Goal: Navigation & Orientation: Find specific page/section

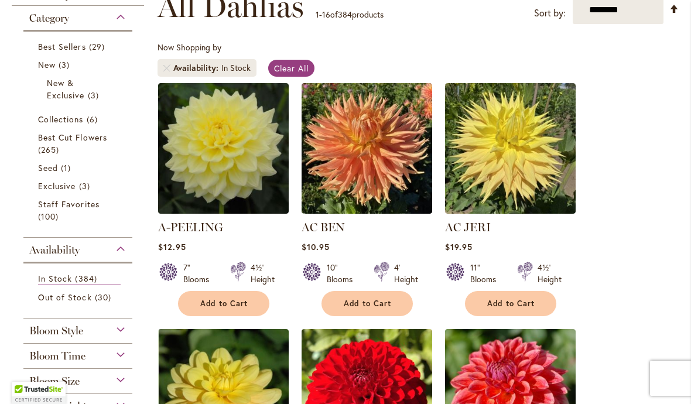
scroll to position [185, 0]
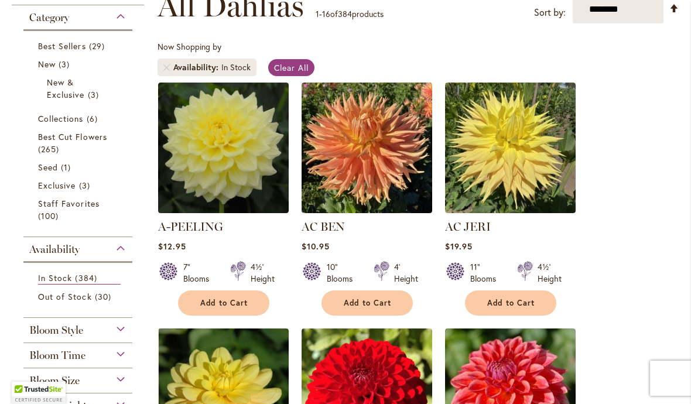
click at [94, 114] on span "6 items" at bounding box center [94, 118] width 14 height 12
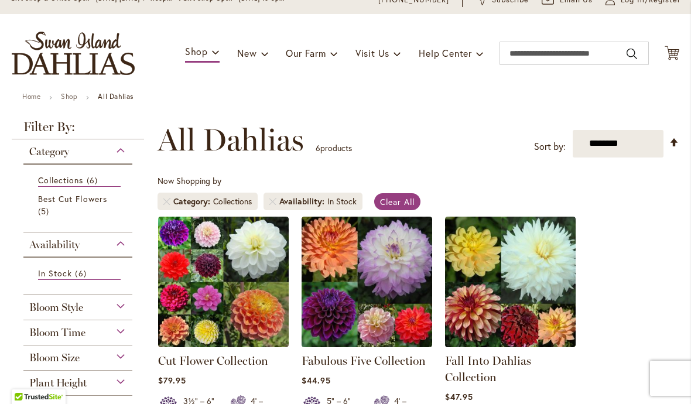
scroll to position [50, 0]
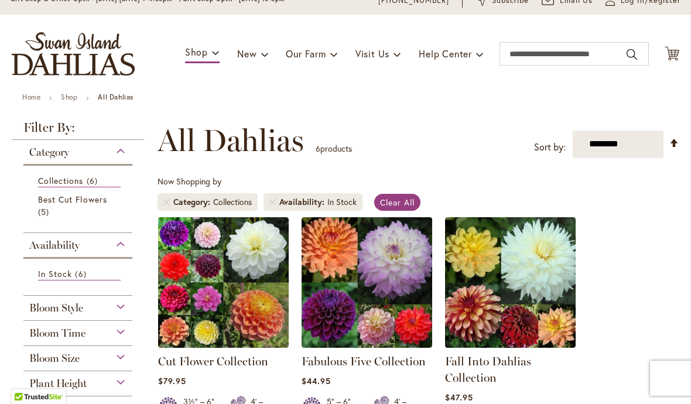
click at [39, 276] on span "In Stock" at bounding box center [55, 273] width 34 height 11
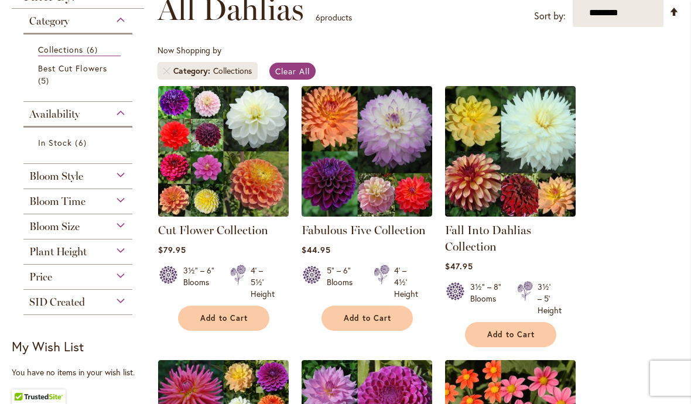
scroll to position [181, 0]
click at [53, 281] on div "Price" at bounding box center [77, 274] width 109 height 19
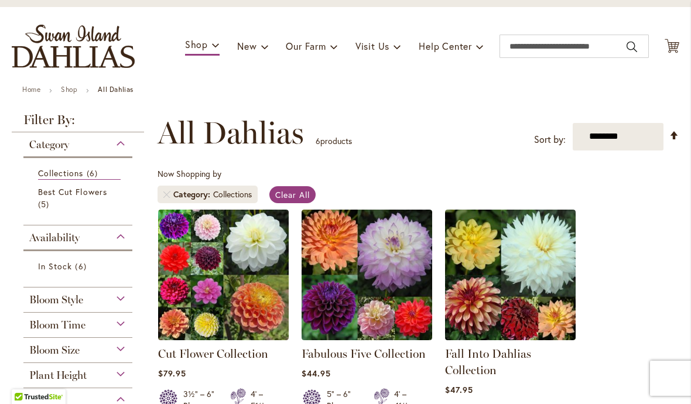
scroll to position [57, 0]
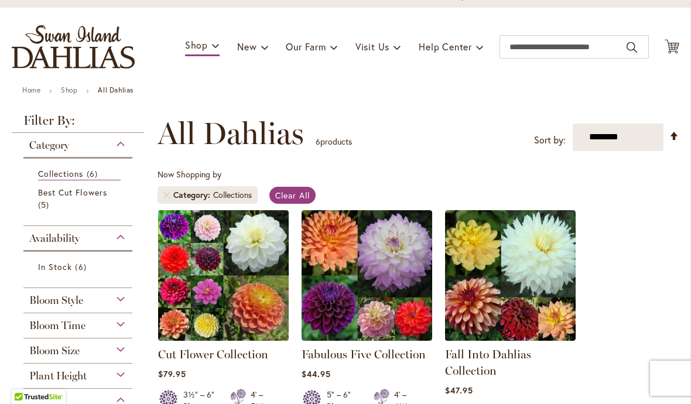
click at [127, 144] on div "Category" at bounding box center [77, 142] width 109 height 19
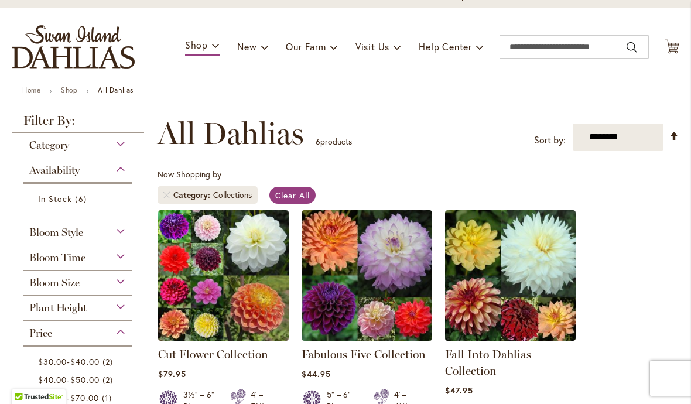
click at [180, 174] on span "Now Shopping by" at bounding box center [189, 174] width 64 height 11
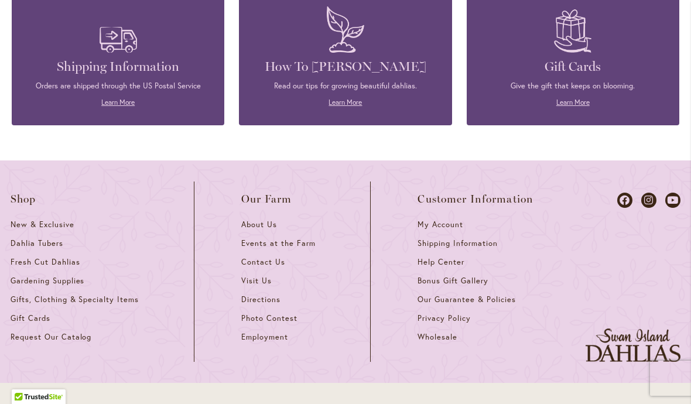
scroll to position [927, 0]
